Goal: Navigation & Orientation: Find specific page/section

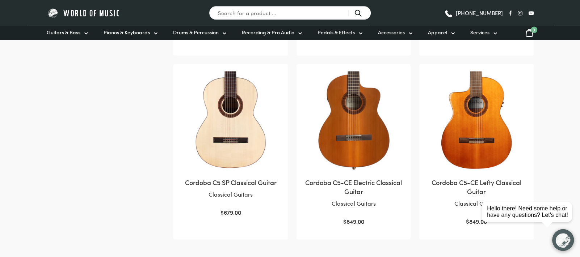
scroll to position [675, 0]
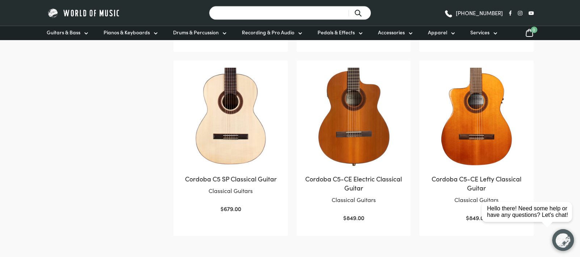
click at [240, 6] on input "Search for a product ..." at bounding box center [290, 13] width 162 height 14
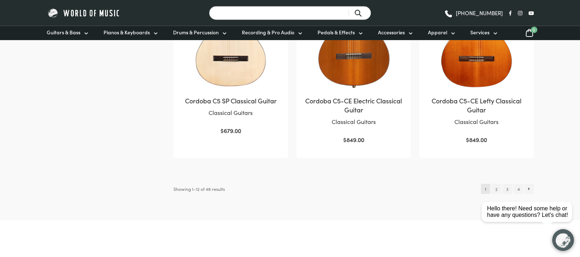
scroll to position [772, 0]
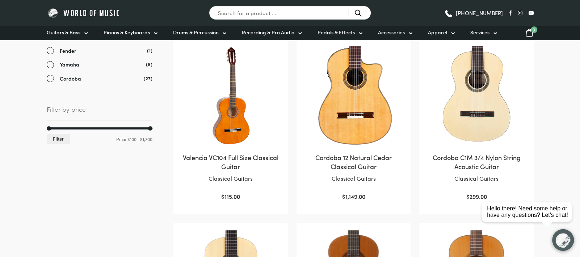
scroll to position [144, 0]
